Goal: Task Accomplishment & Management: Manage account settings

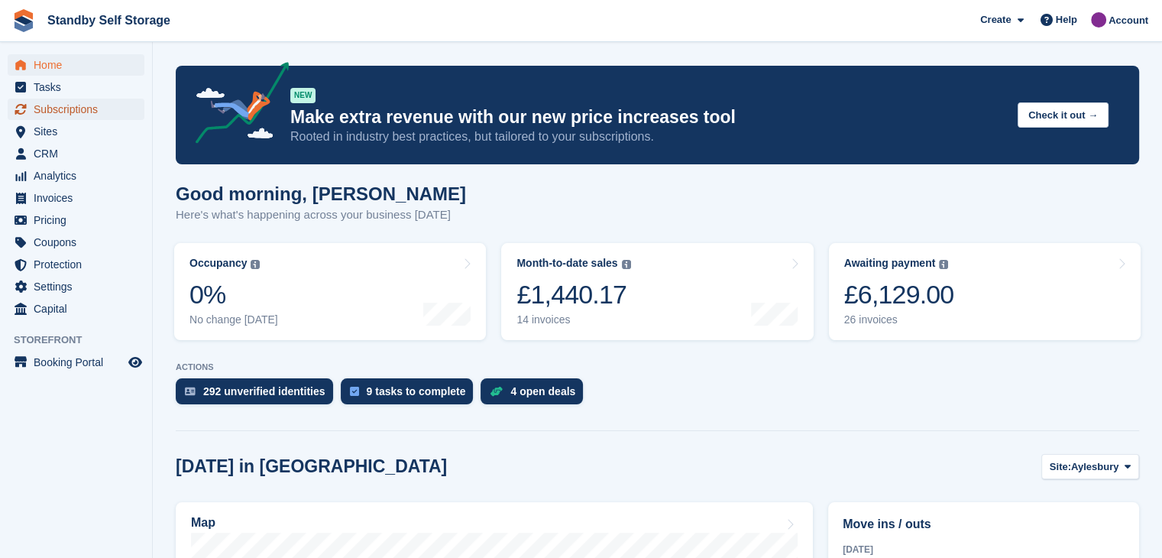
drag, startPoint x: 49, startPoint y: 108, endPoint x: 68, endPoint y: 111, distance: 19.3
click at [49, 108] on span "Subscriptions" at bounding box center [80, 109] width 92 height 21
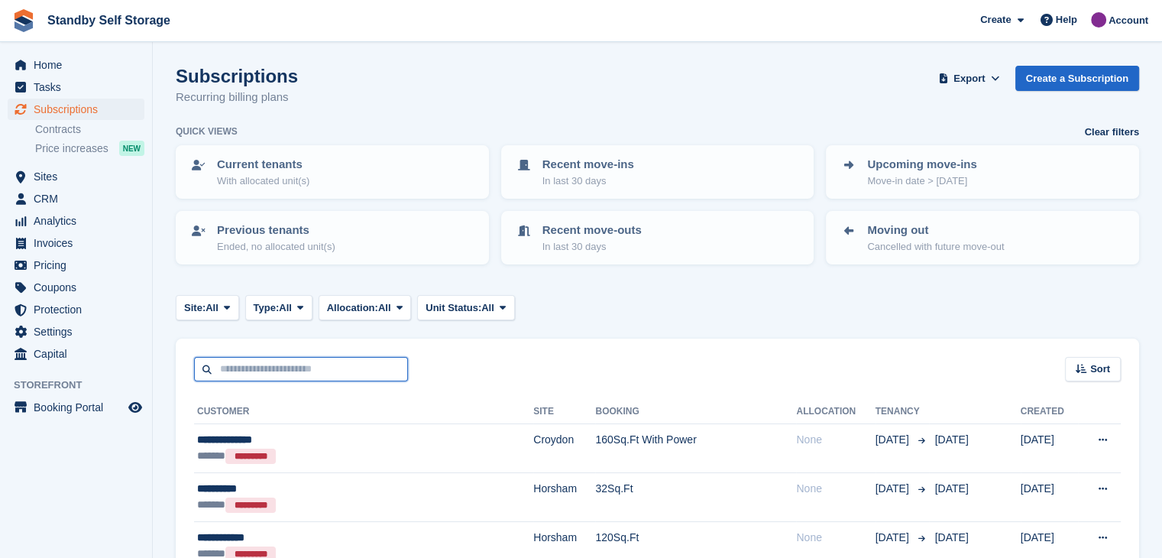
click at [292, 372] on input "text" at bounding box center [301, 369] width 214 height 25
type input "*****"
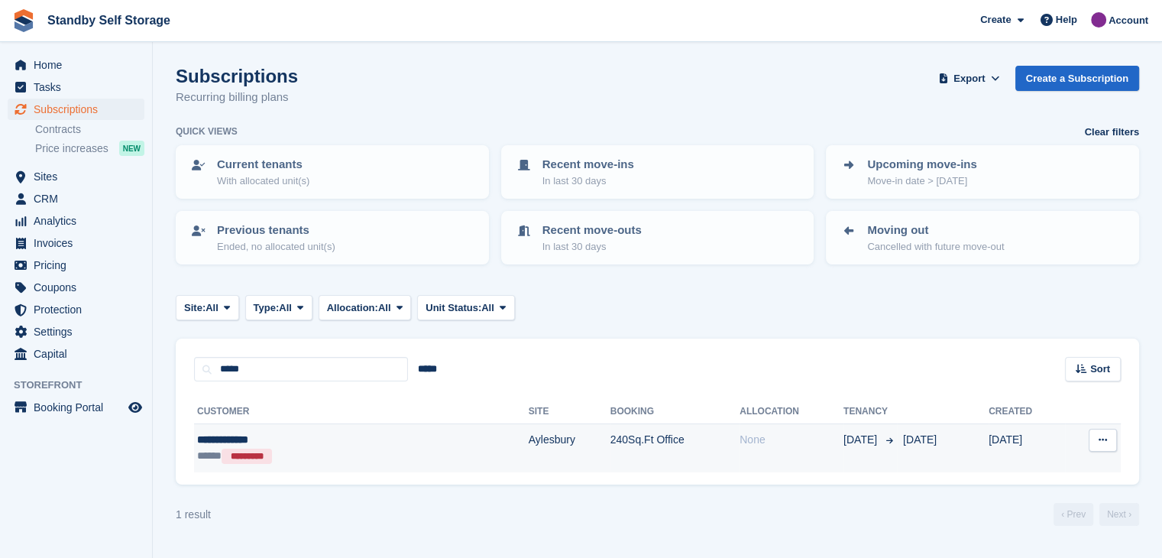
click at [214, 432] on div "**********" at bounding box center [291, 440] width 189 height 16
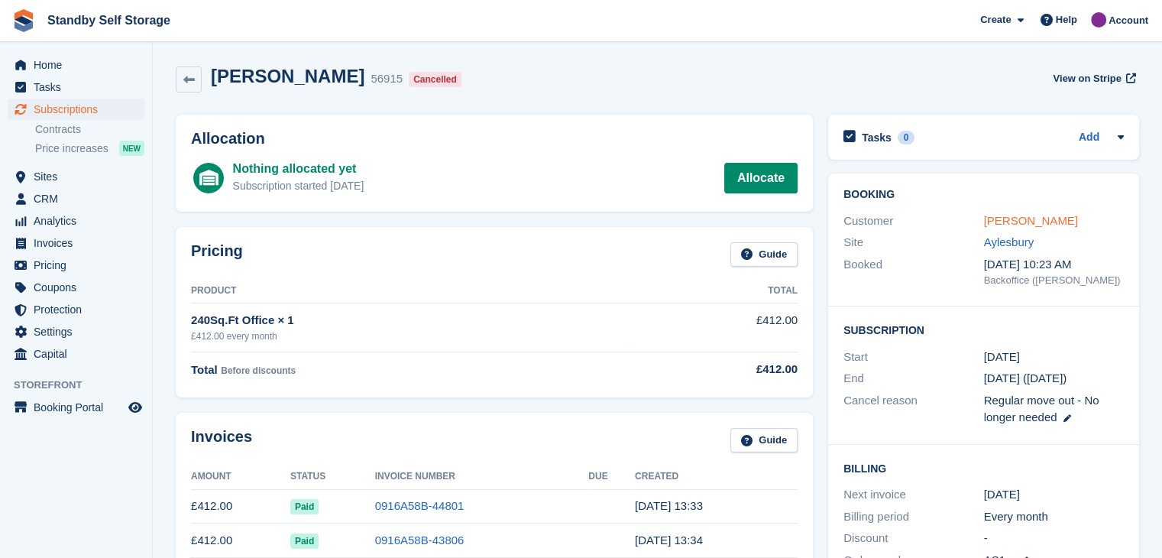
click at [999, 215] on link "Husna Rahmani" at bounding box center [1031, 220] width 94 height 13
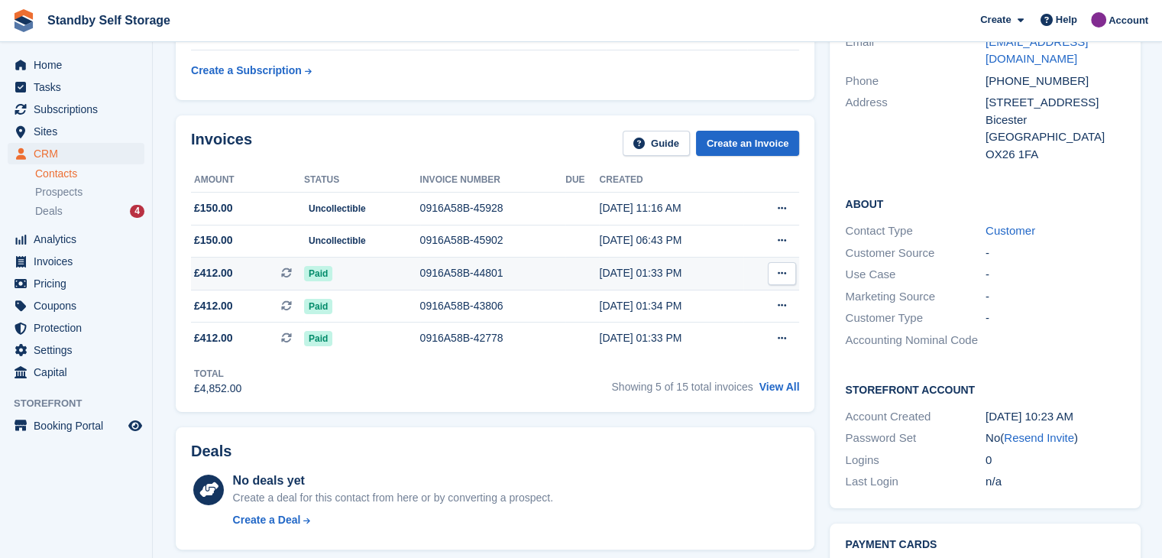
scroll to position [153, 0]
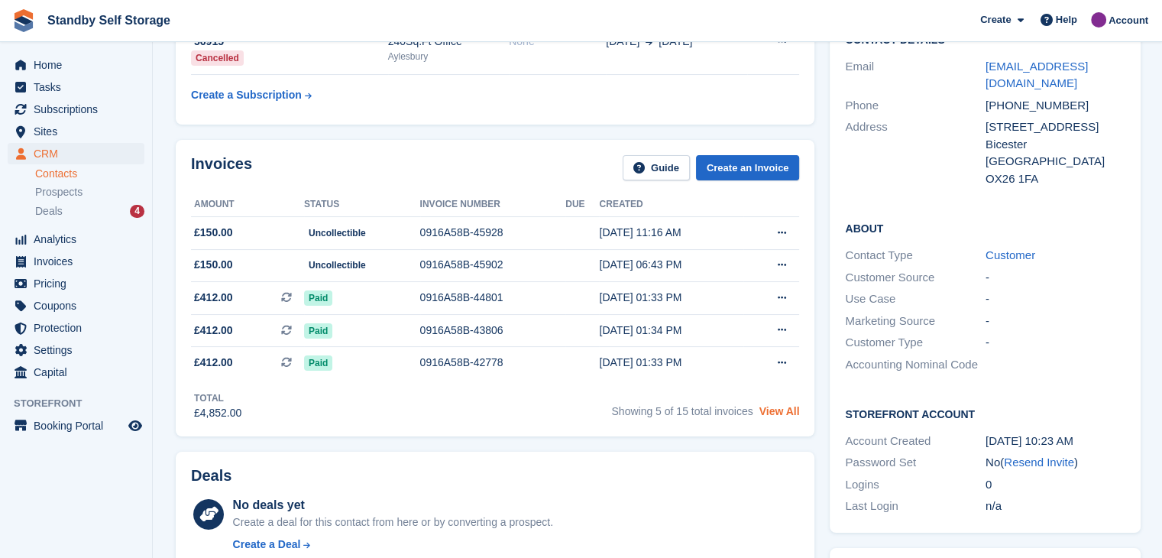
click at [775, 407] on link "View All" at bounding box center [780, 411] width 40 height 12
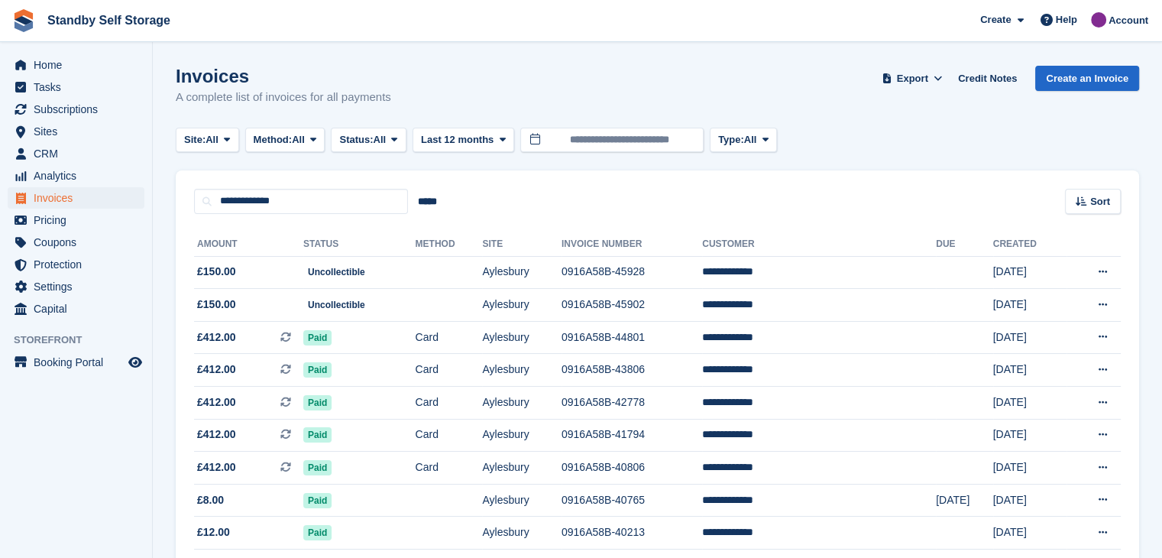
click at [774, 416] on td "**********" at bounding box center [819, 403] width 234 height 33
click at [42, 133] on span "Sites" at bounding box center [80, 131] width 92 height 21
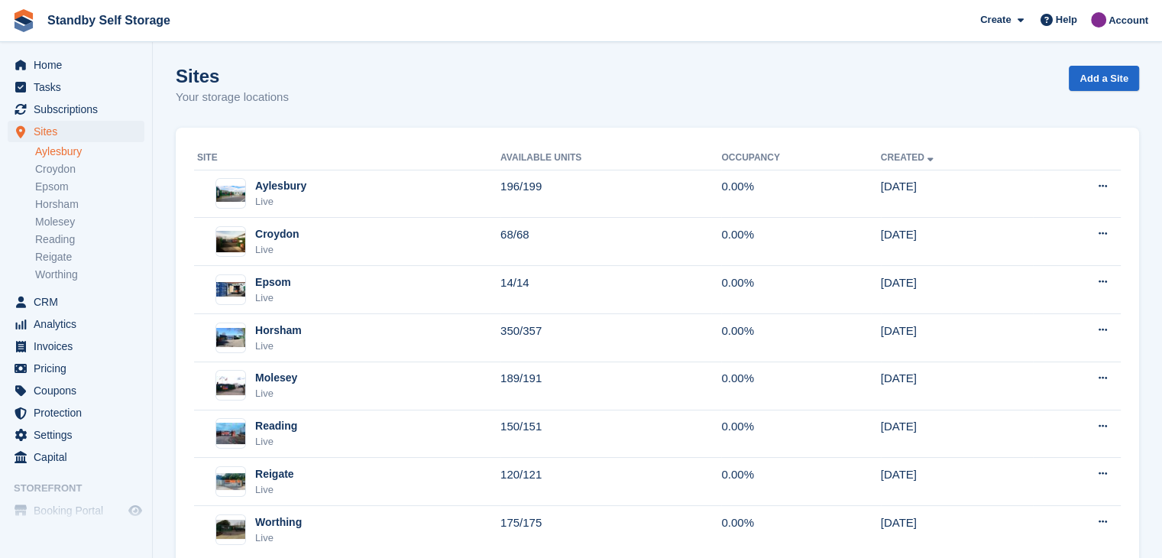
click at [43, 151] on link "Aylesbury" at bounding box center [89, 151] width 109 height 15
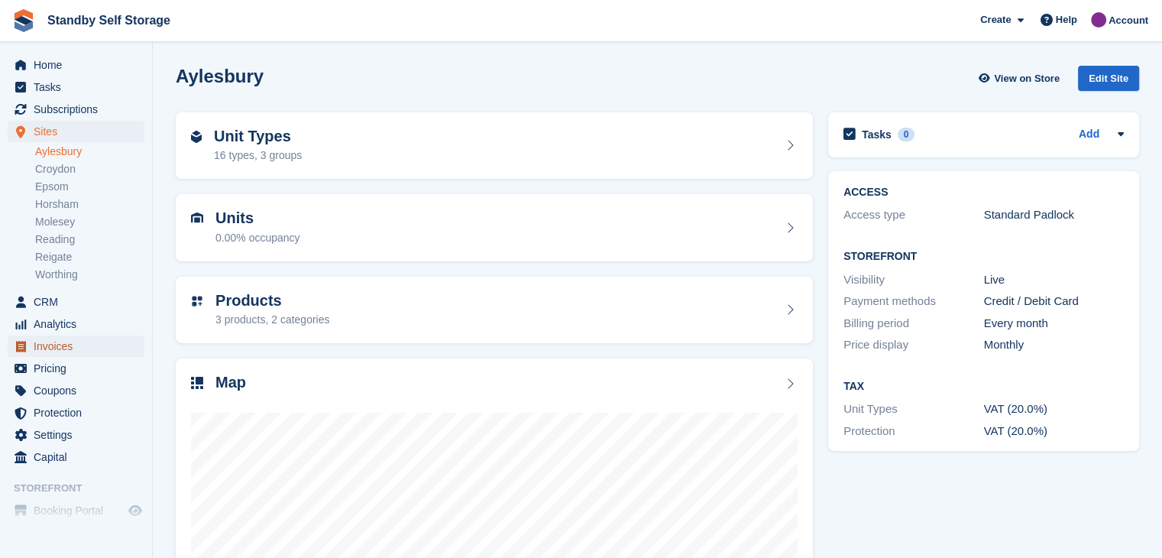
click at [49, 348] on span "Invoices" at bounding box center [80, 345] width 92 height 21
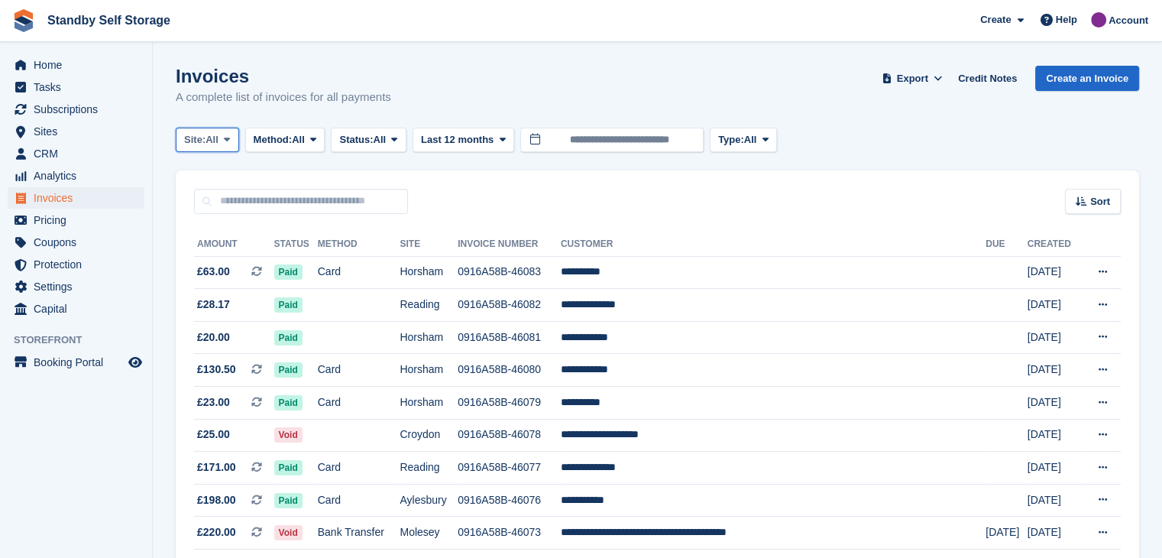
click at [232, 141] on span at bounding box center [227, 140] width 12 height 12
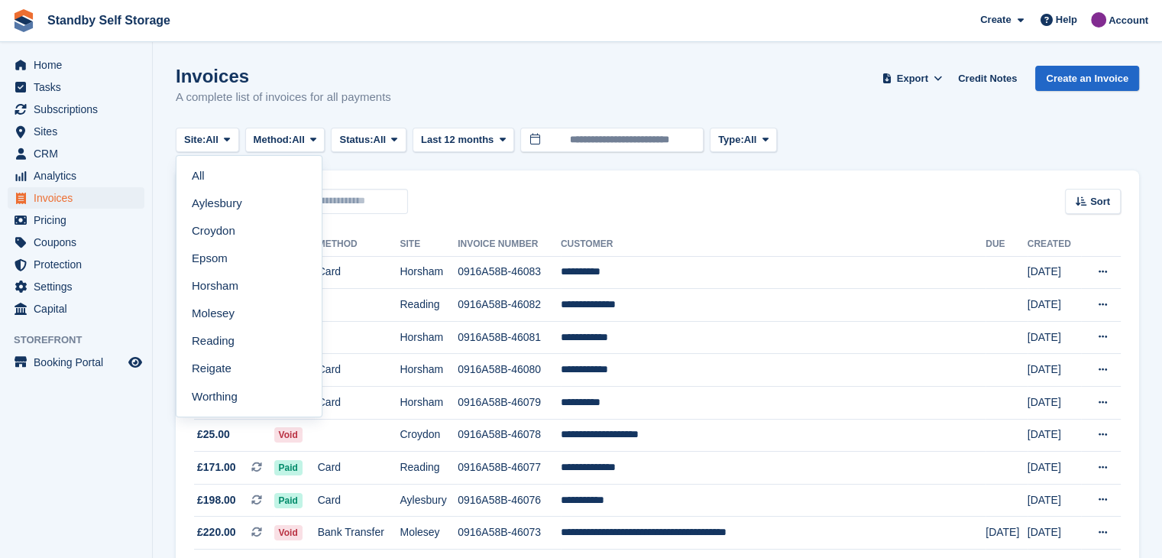
drag, startPoint x: 199, startPoint y: 202, endPoint x: 229, endPoint y: 192, distance: 32.1
click at [199, 202] on link "Aylesbury" at bounding box center [249, 204] width 133 height 28
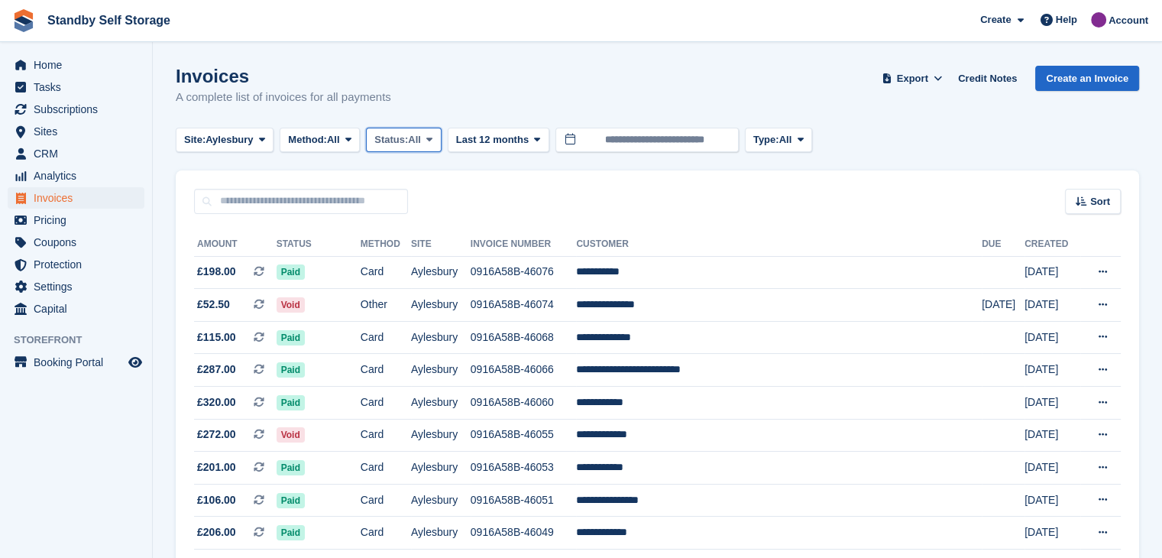
click at [432, 142] on icon at bounding box center [429, 139] width 6 height 10
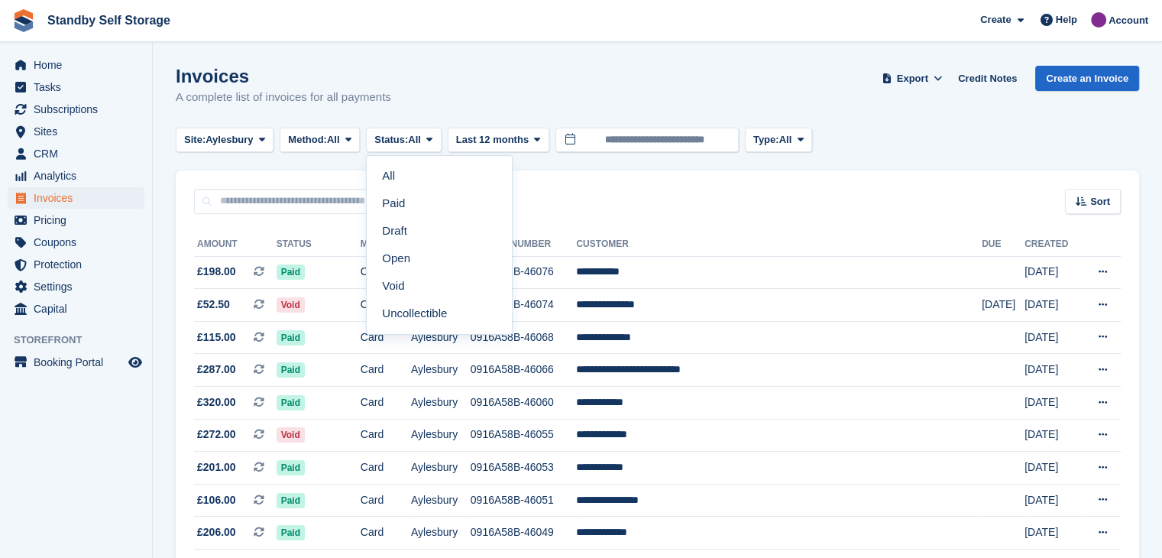
click at [409, 258] on link "Open" at bounding box center [439, 259] width 133 height 28
